Goal: Task Accomplishment & Management: Manage account settings

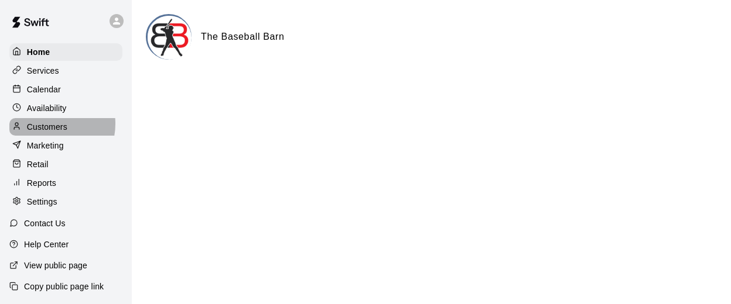
click at [47, 127] on p "Customers" at bounding box center [47, 127] width 40 height 12
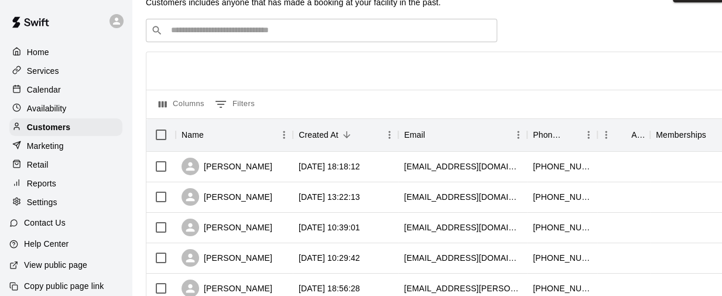
scroll to position [36, 0]
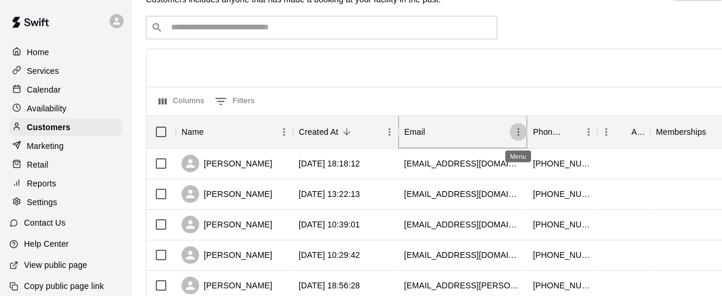
click at [517, 129] on icon "Menu" at bounding box center [518, 132] width 2 height 8
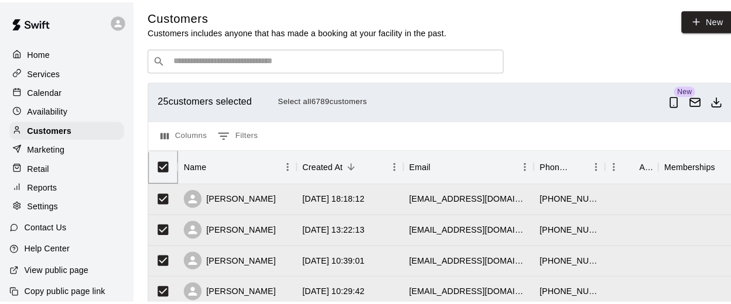
scroll to position [0, 0]
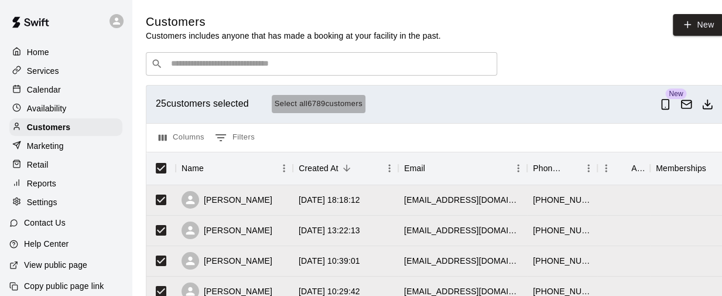
click at [306, 105] on button "Select all 6789 customers" at bounding box center [319, 104] width 94 height 18
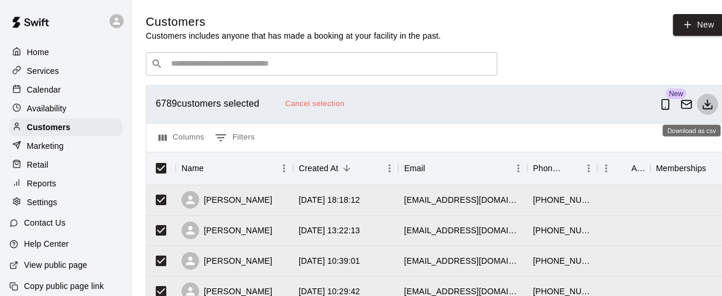
click at [713, 107] on icon "Download as csv" at bounding box center [707, 104] width 12 height 12
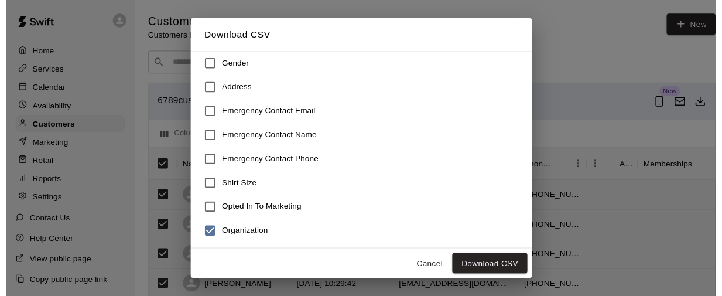
scroll to position [275, 0]
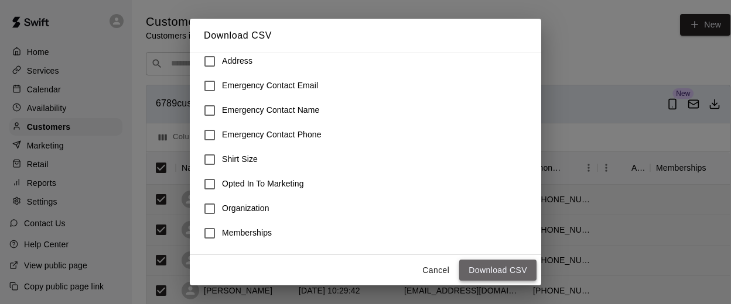
click at [491, 269] on button "Download CSV" at bounding box center [497, 271] width 77 height 22
click at [436, 268] on button "Cancel" at bounding box center [435, 271] width 37 height 22
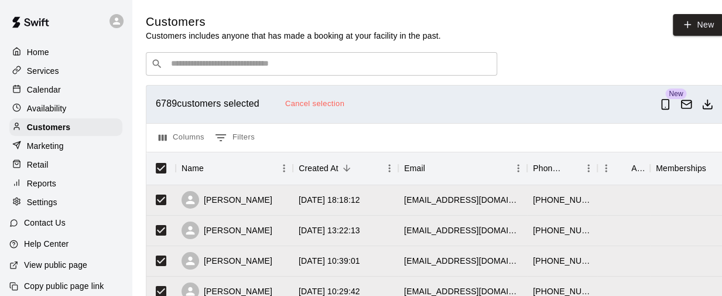
scroll to position [0, 22]
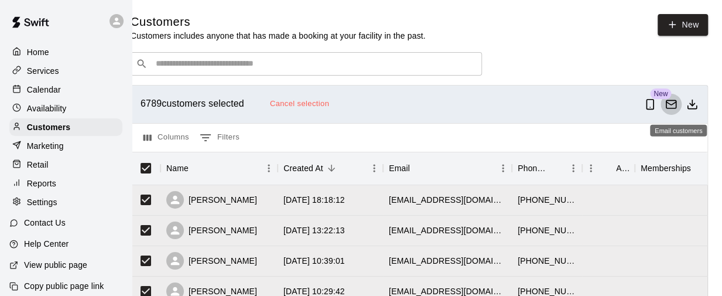
click at [666, 106] on icon "Email customers" at bounding box center [671, 104] width 12 height 12
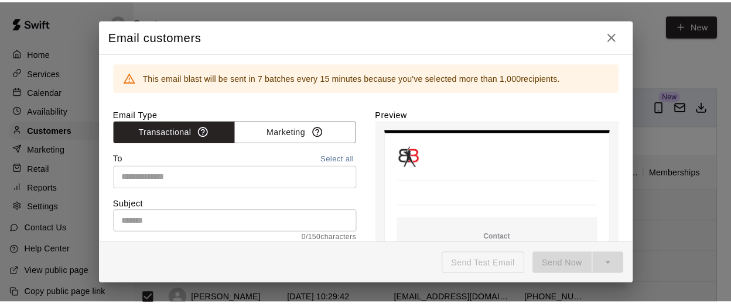
scroll to position [0, 13]
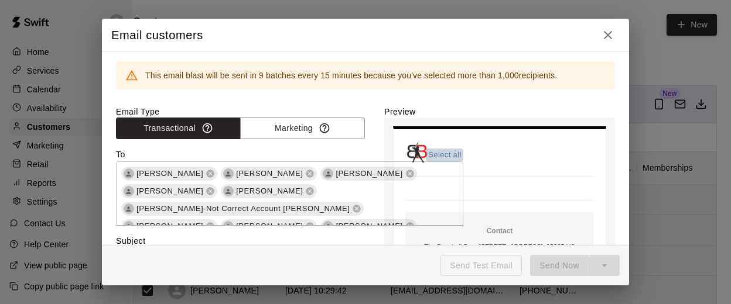
click at [426, 155] on button "Select all" at bounding box center [444, 155] width 37 height 13
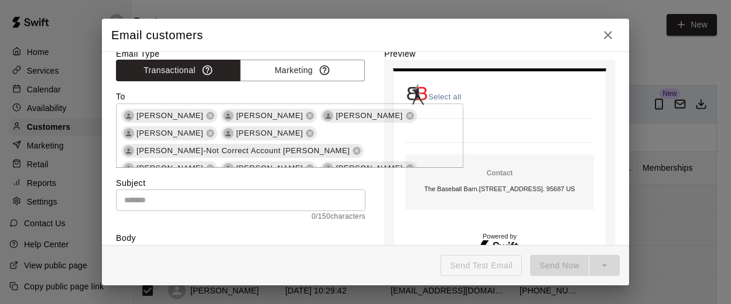
scroll to position [63, 0]
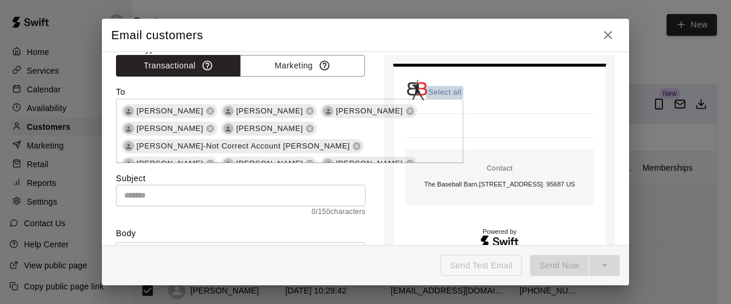
click at [426, 92] on button "Select all" at bounding box center [444, 92] width 37 height 13
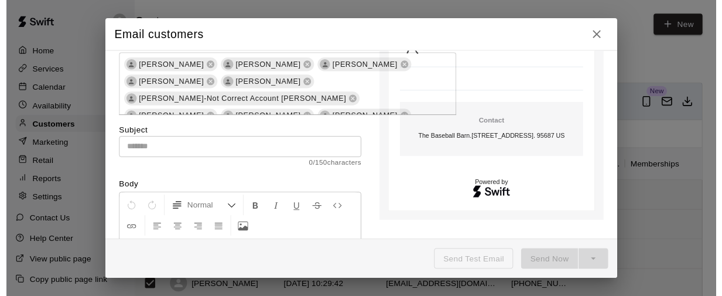
scroll to position [107, 0]
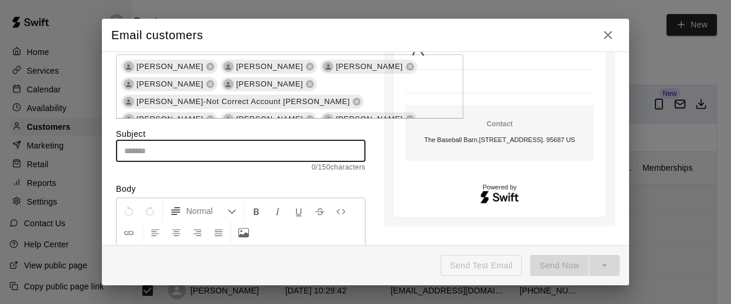
click at [157, 155] on input "text" at bounding box center [240, 151] width 249 height 22
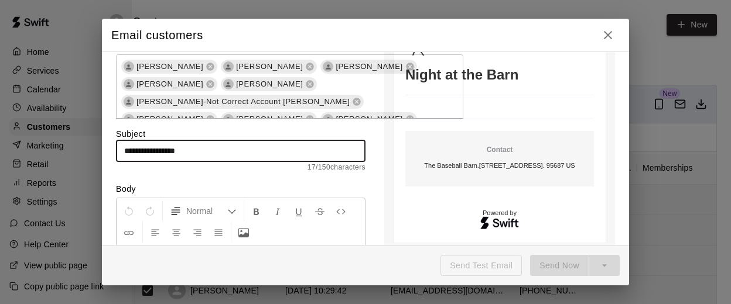
click at [124, 151] on input "**********" at bounding box center [240, 151] width 249 height 22
type input "**********"
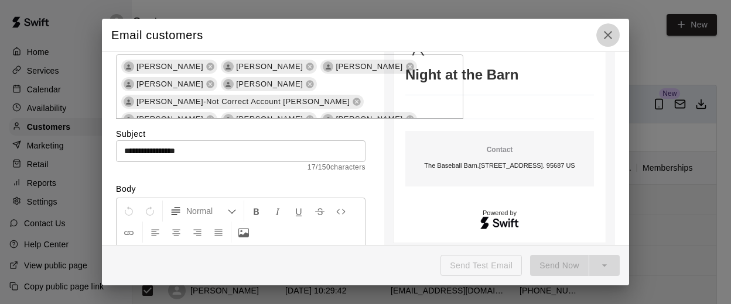
click at [604, 34] on icon "button" at bounding box center [608, 35] width 14 height 14
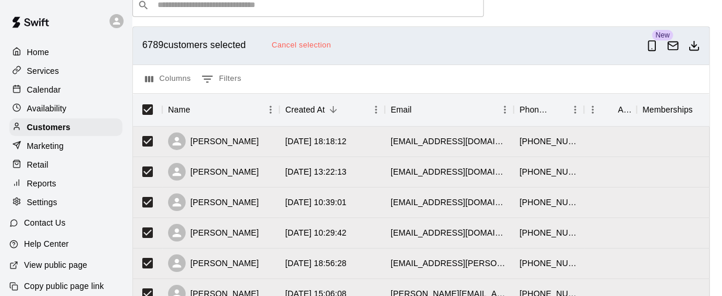
scroll to position [0, 13]
